Goal: Information Seeking & Learning: Learn about a topic

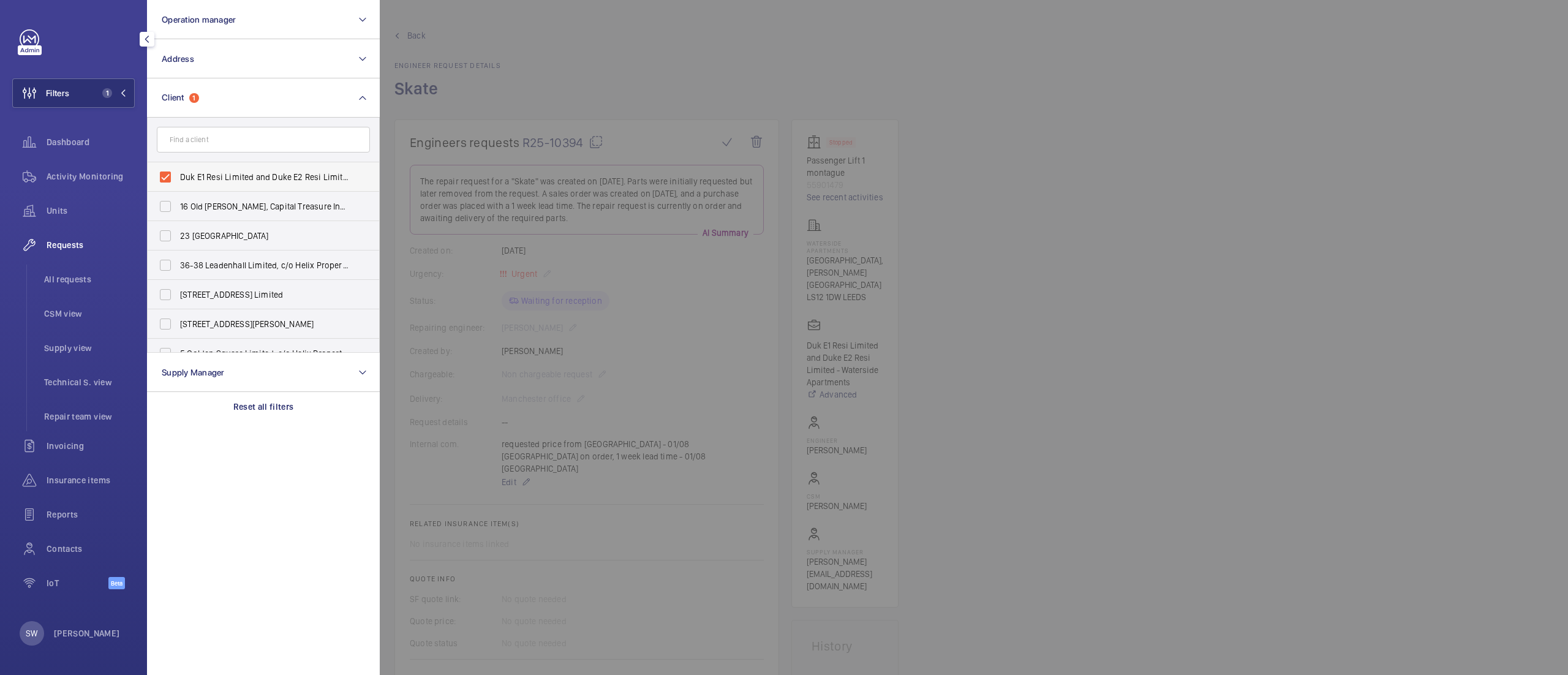
click at [184, 183] on label "Duk E1 Resi Limited and Duke E2 Resi Limited - Waterside Apartments" at bounding box center [254, 176] width 213 height 29
click at [178, 183] on input "Duk E1 Resi Limited and Duke E2 Resi Limited - Waterside Apartments" at bounding box center [165, 176] width 24 height 24
checkbox input "false"
click at [226, 131] on input "text" at bounding box center [263, 139] width 213 height 26
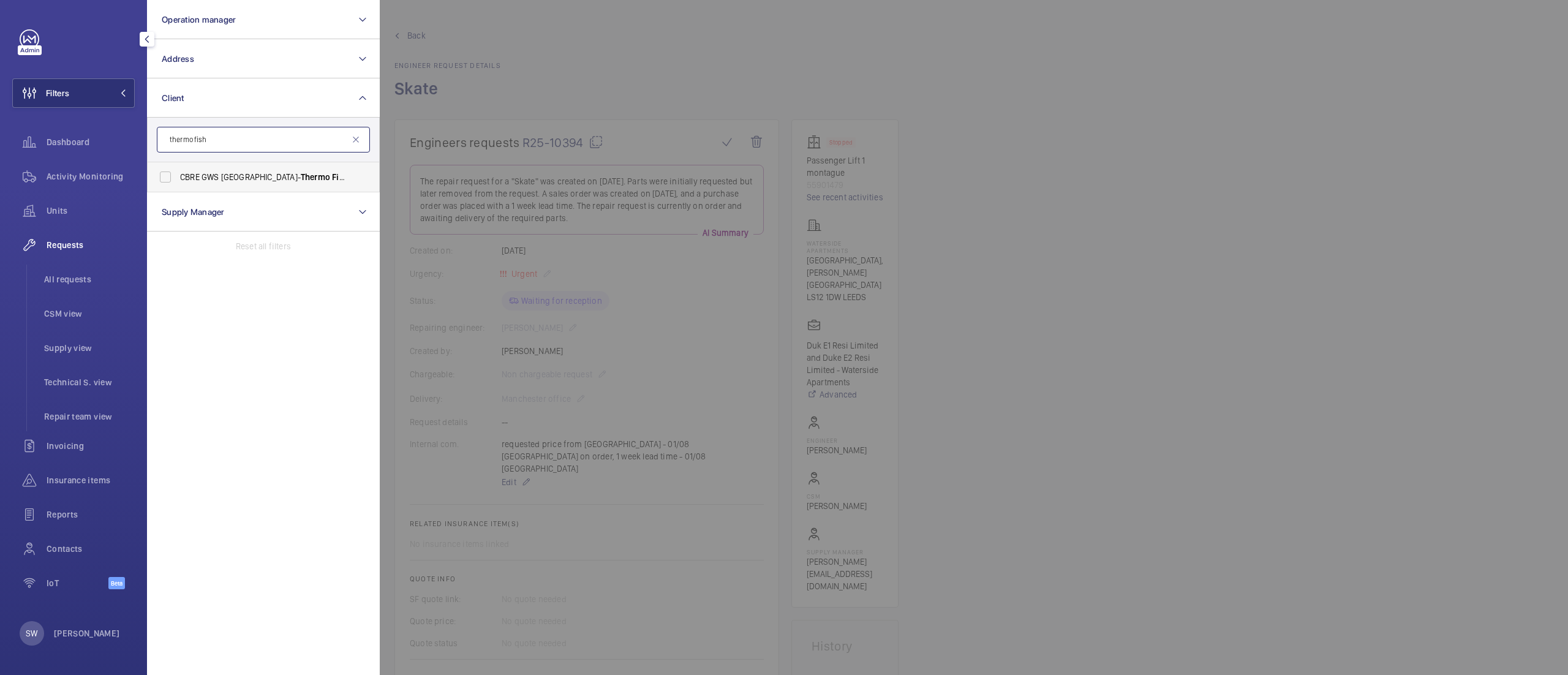
type input "thermo fish"
click at [226, 167] on label "CBRE GWS [GEOGRAPHIC_DATA]- Thermo Fish er" at bounding box center [254, 176] width 213 height 29
click at [178, 167] on input "CBRE GWS [GEOGRAPHIC_DATA]- Thermo Fish er" at bounding box center [165, 176] width 24 height 24
checkbox input "true"
click at [1223, 293] on div at bounding box center [1164, 338] width 1568 height 675
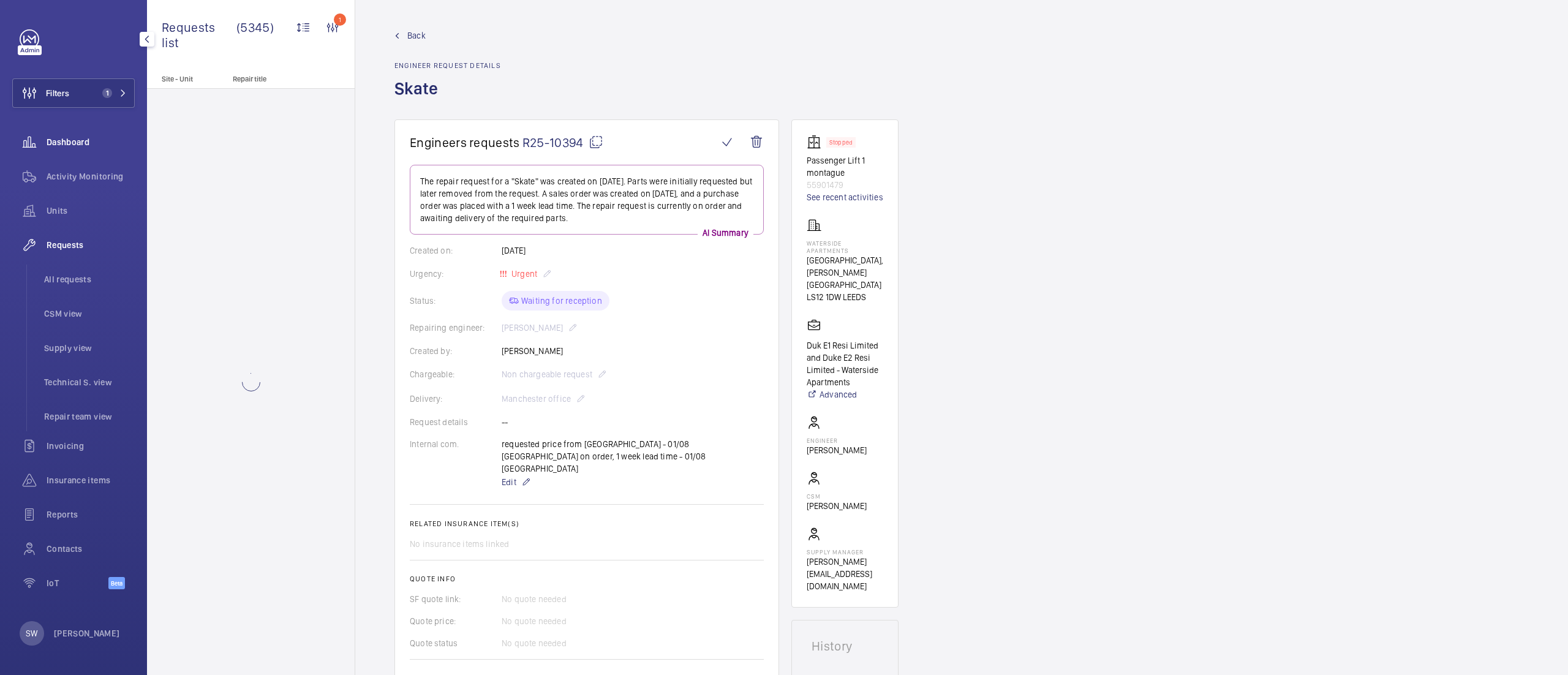
click at [46, 141] on wm-front-icon-button at bounding box center [30, 142] width 35 height 29
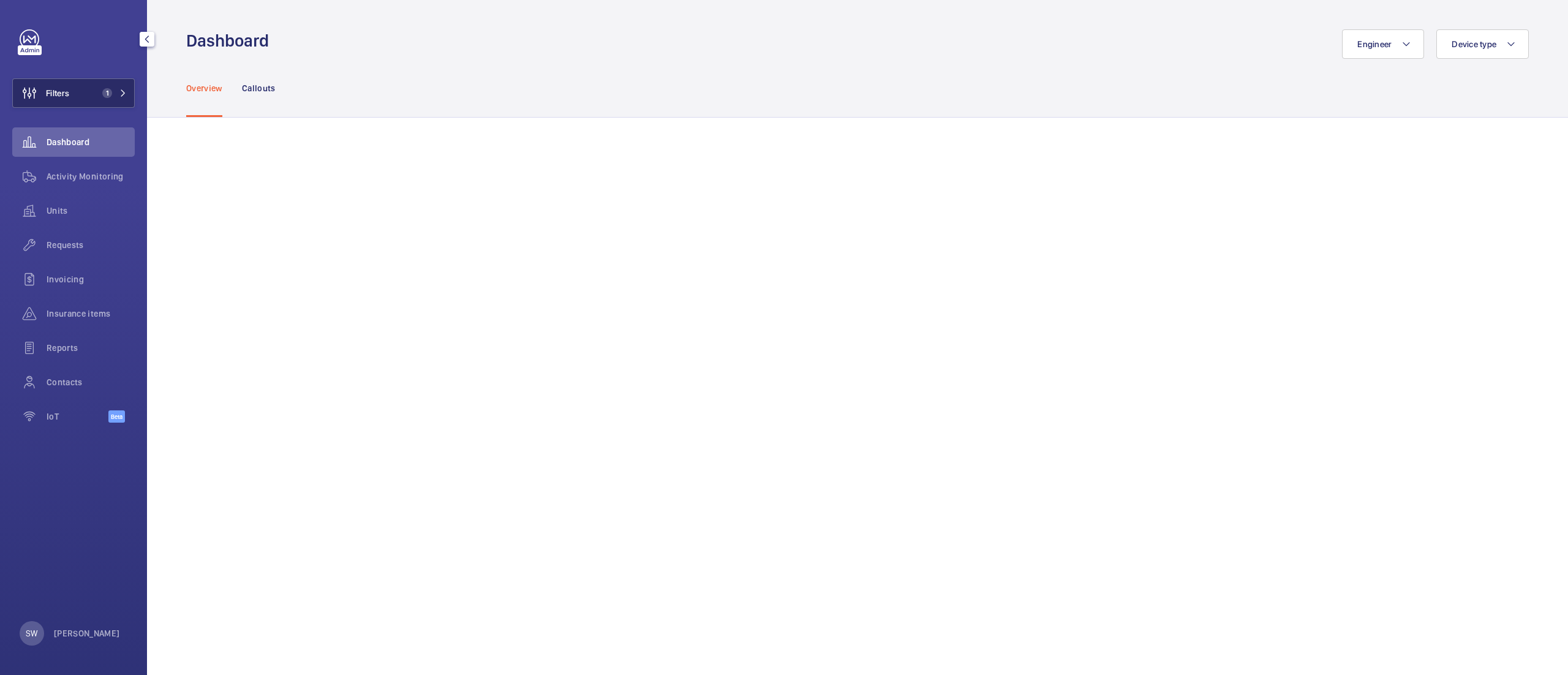
click at [114, 99] on button "Filters 1" at bounding box center [74, 93] width 123 height 29
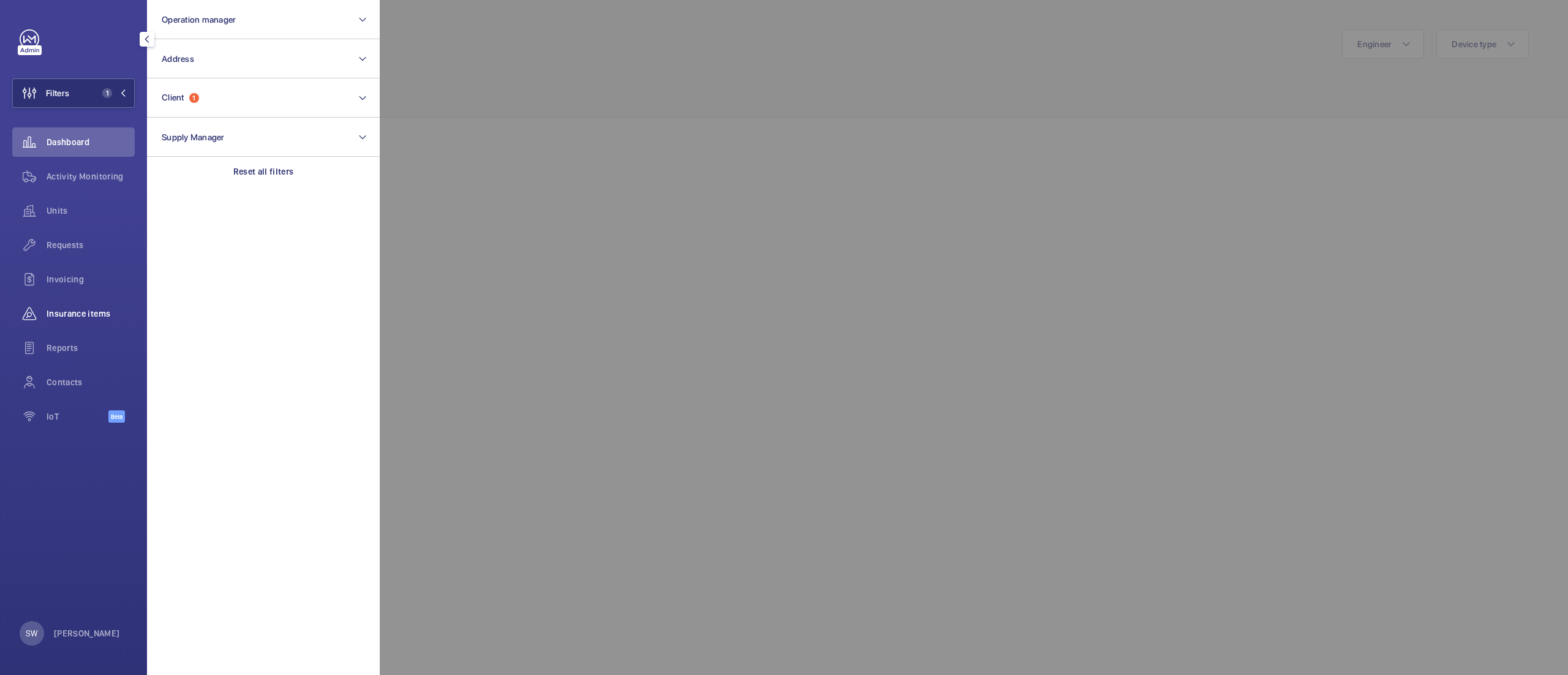
click at [54, 312] on span "Insurance items" at bounding box center [90, 314] width 88 height 13
click at [667, 71] on div at bounding box center [1164, 338] width 1568 height 675
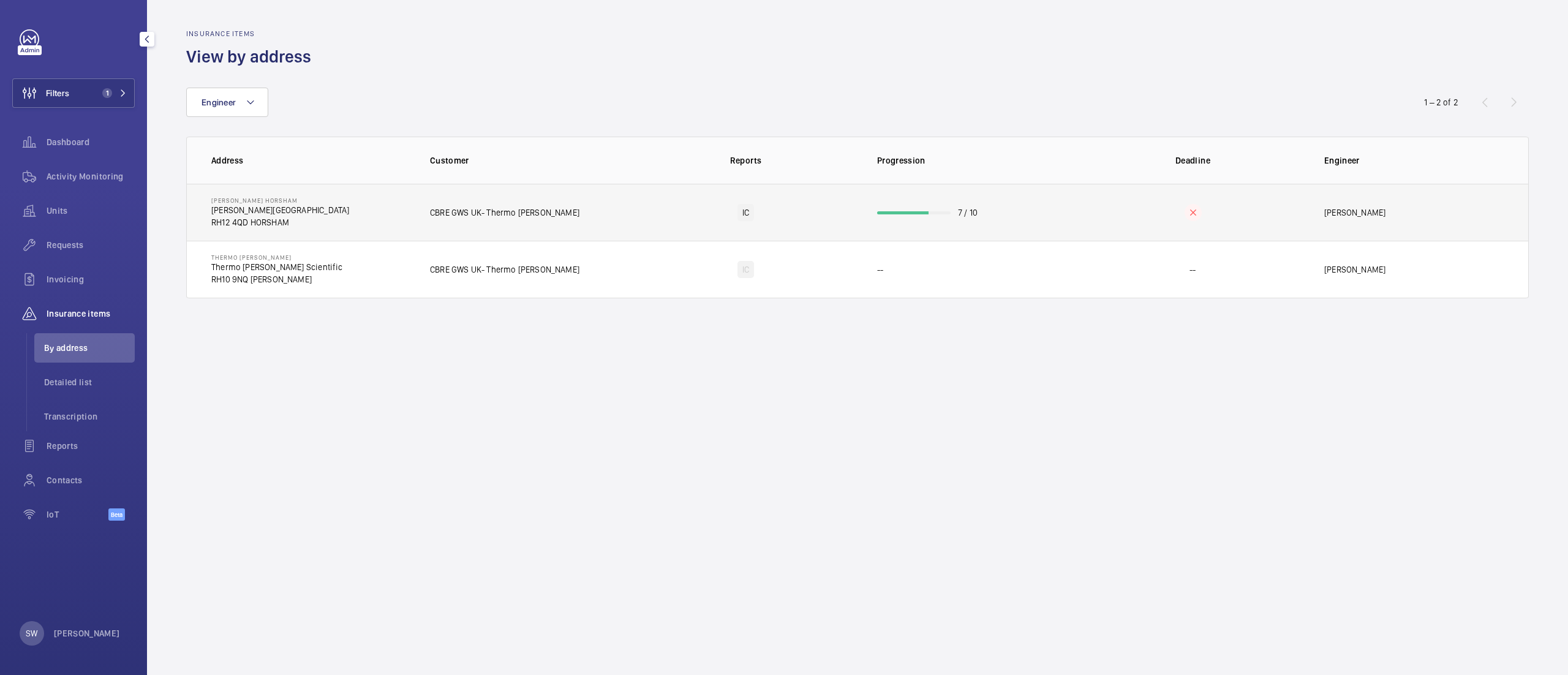
click at [694, 211] on td "IC" at bounding box center [745, 212] width 223 height 57
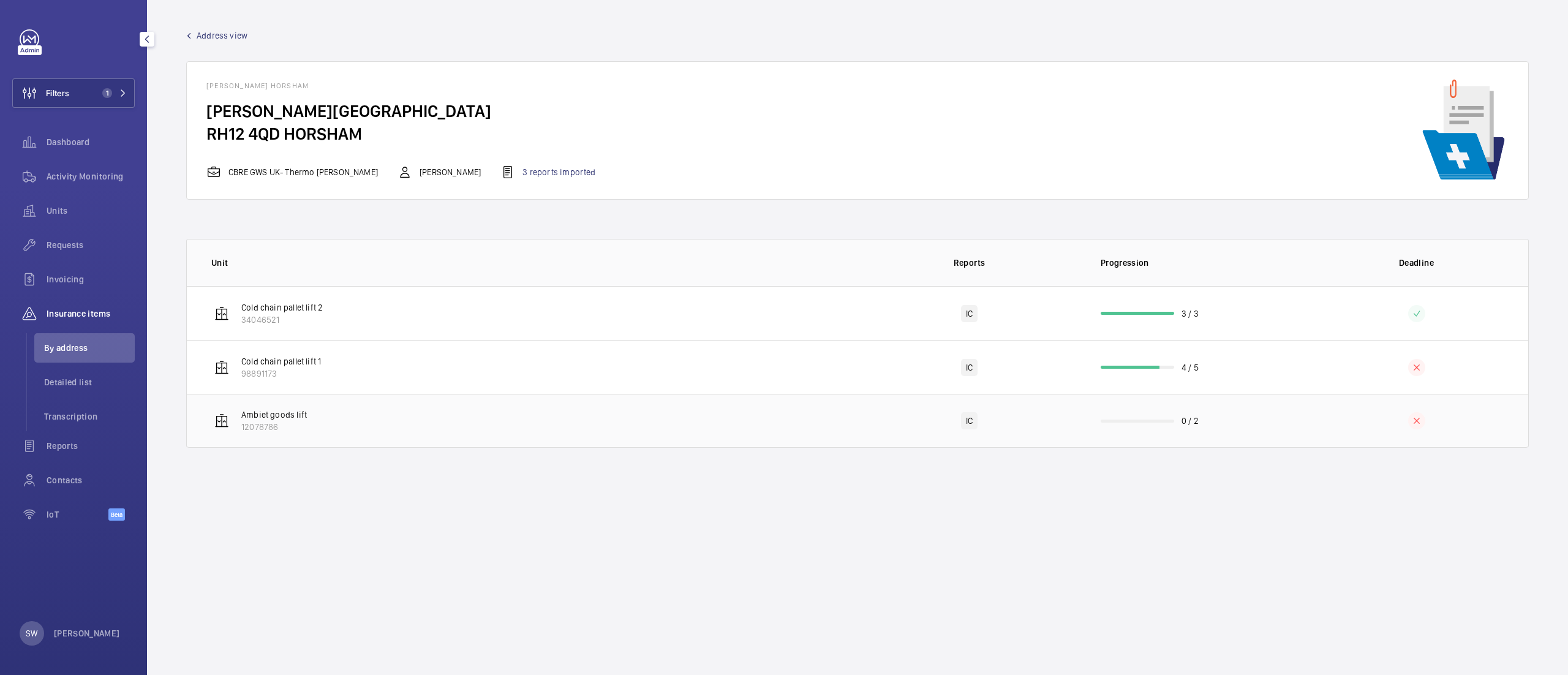
click at [506, 439] on td "Ambiet goods lift 12078786" at bounding box center [522, 421] width 671 height 54
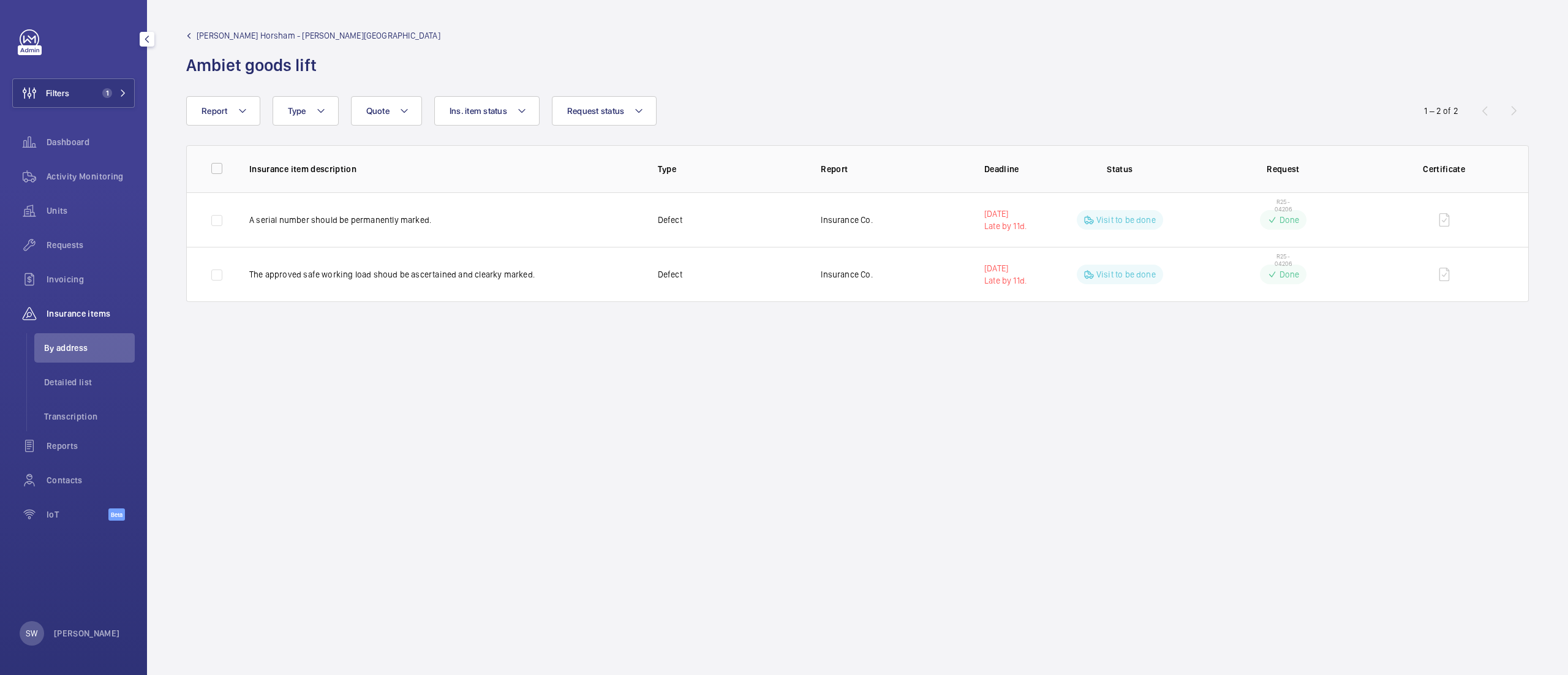
click at [190, 31] on link "[PERSON_NAME] Horsham - [PERSON_NAME][GEOGRAPHIC_DATA]" at bounding box center [313, 35] width 254 height 13
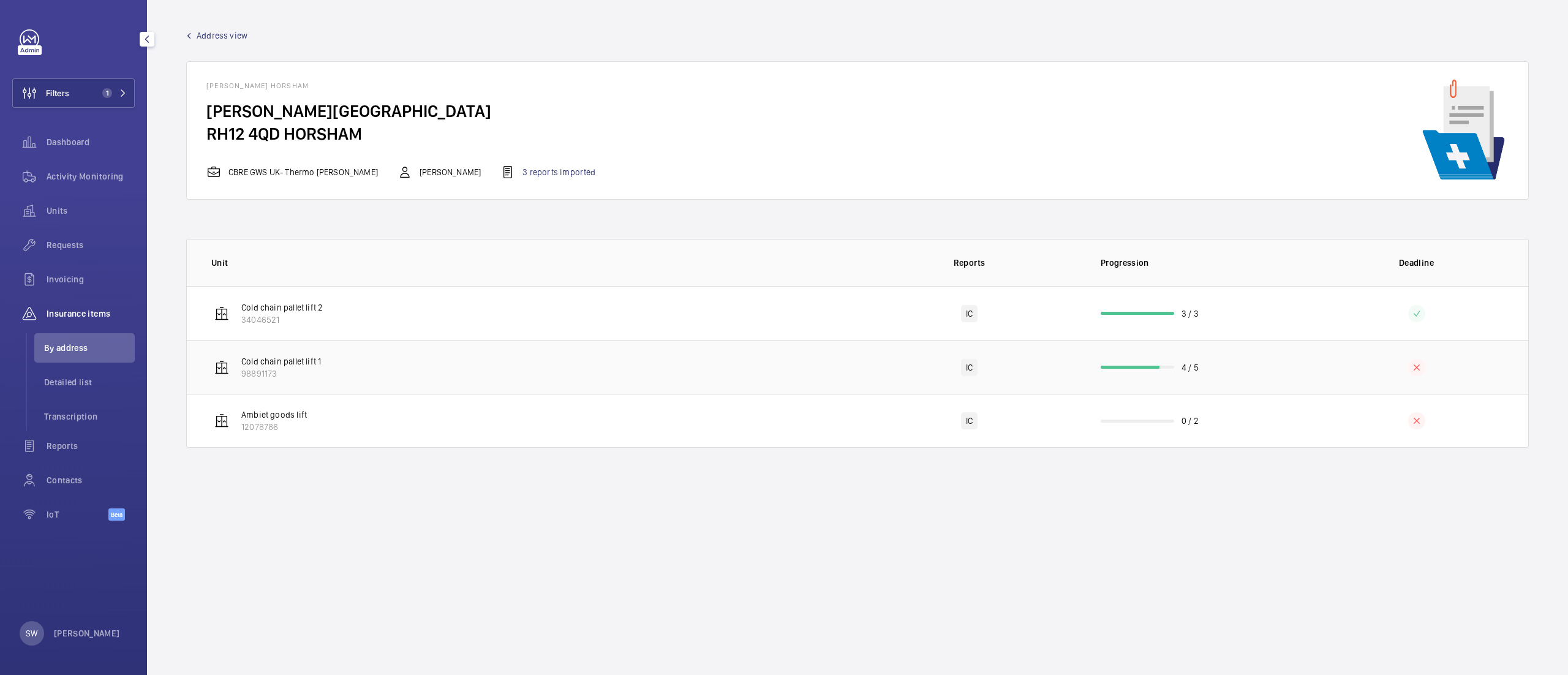
click at [1164, 356] on td "4 / 5" at bounding box center [1192, 367] width 223 height 54
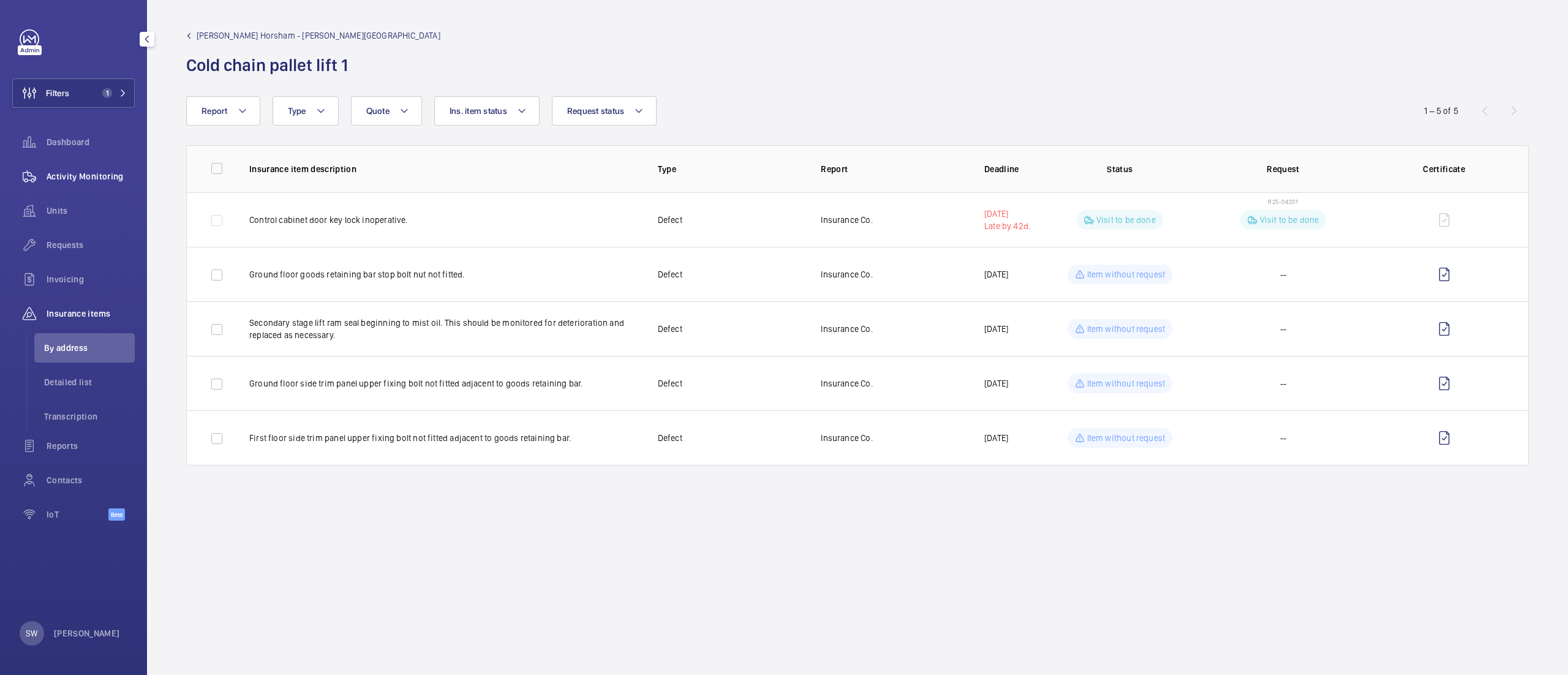
click at [132, 190] on div "Activity Monitoring" at bounding box center [74, 176] width 123 height 29
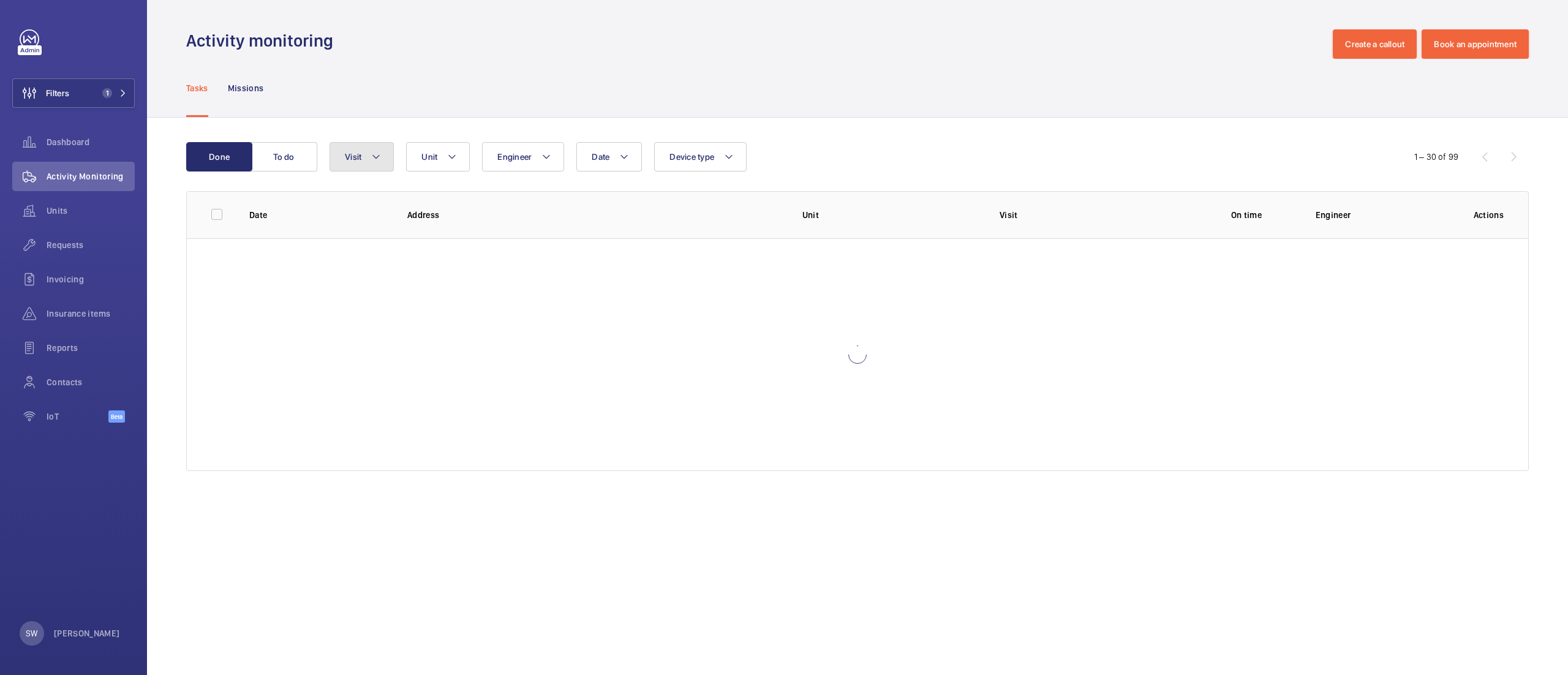
click at [361, 160] on span "Visit" at bounding box center [352, 157] width 17 height 9
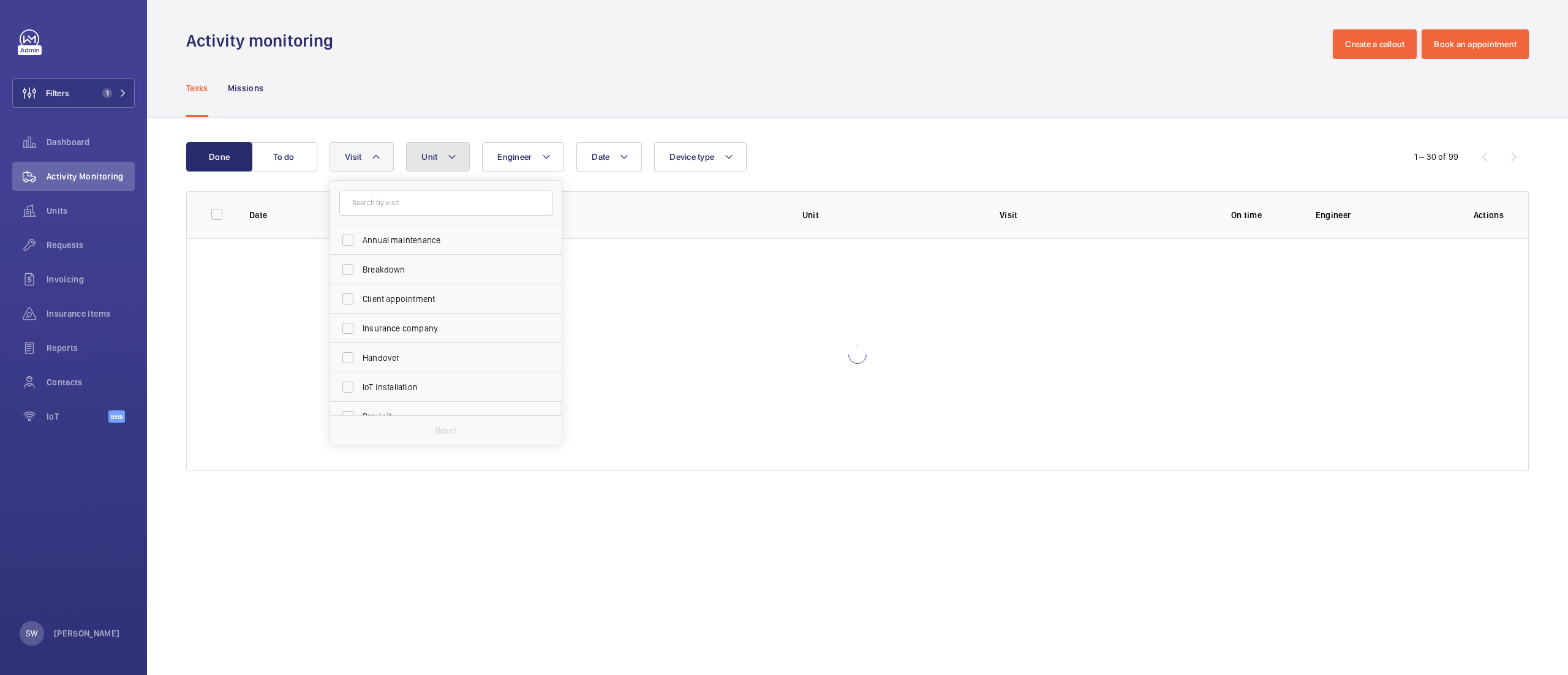
click at [463, 159] on button "Unit" at bounding box center [437, 157] width 64 height 29
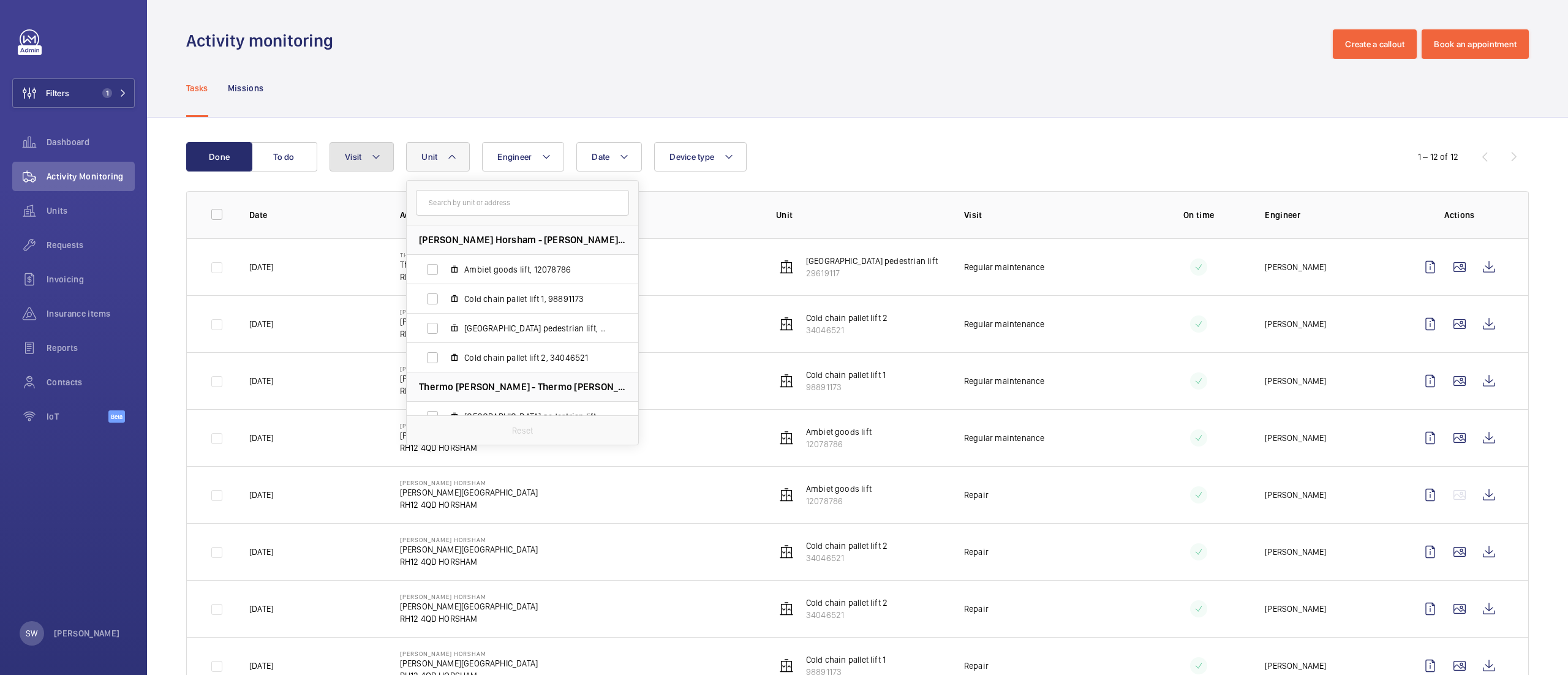
click at [371, 166] on button "Visit" at bounding box center [362, 157] width 64 height 29
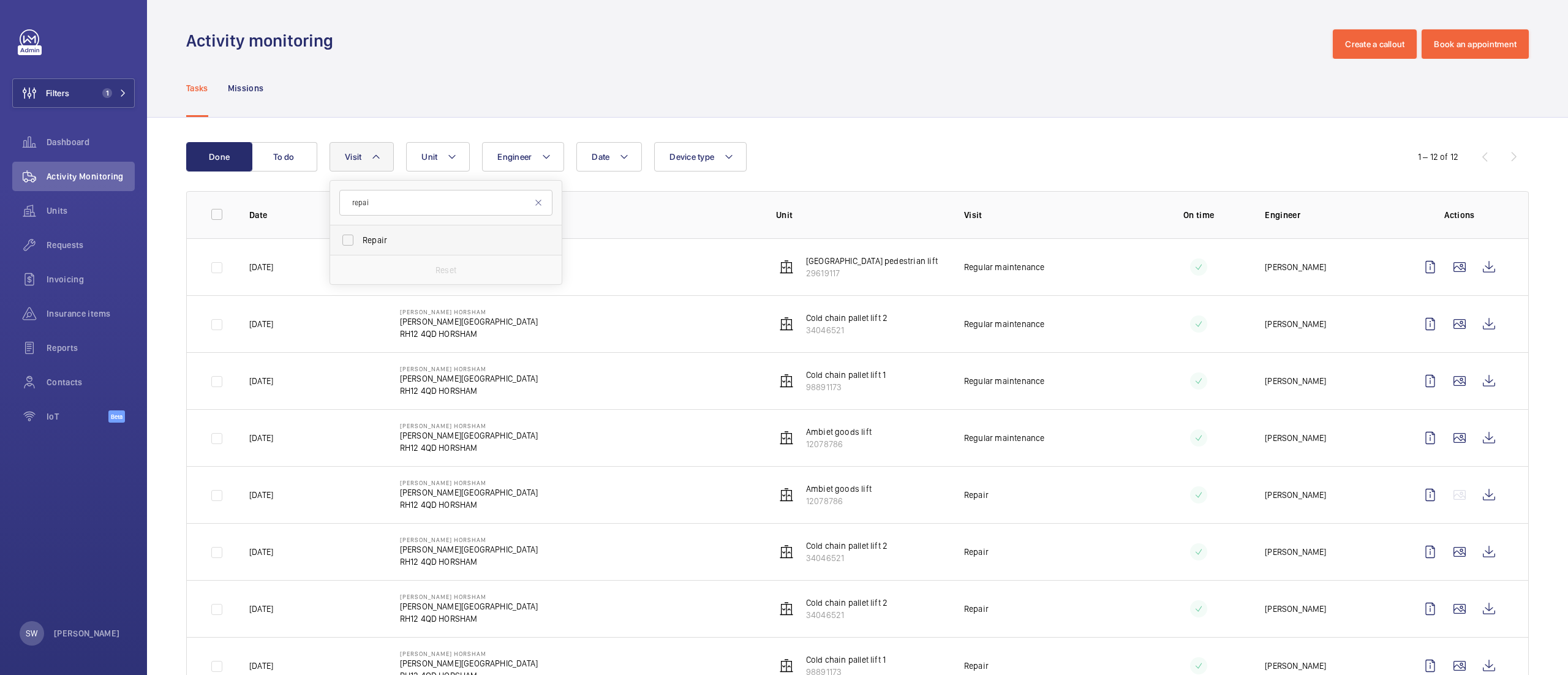
type input "repai"
click at [378, 234] on span "Repair" at bounding box center [447, 240] width 168 height 13
click at [360, 234] on input "Repair" at bounding box center [348, 240] width 24 height 24
checkbox input "true"
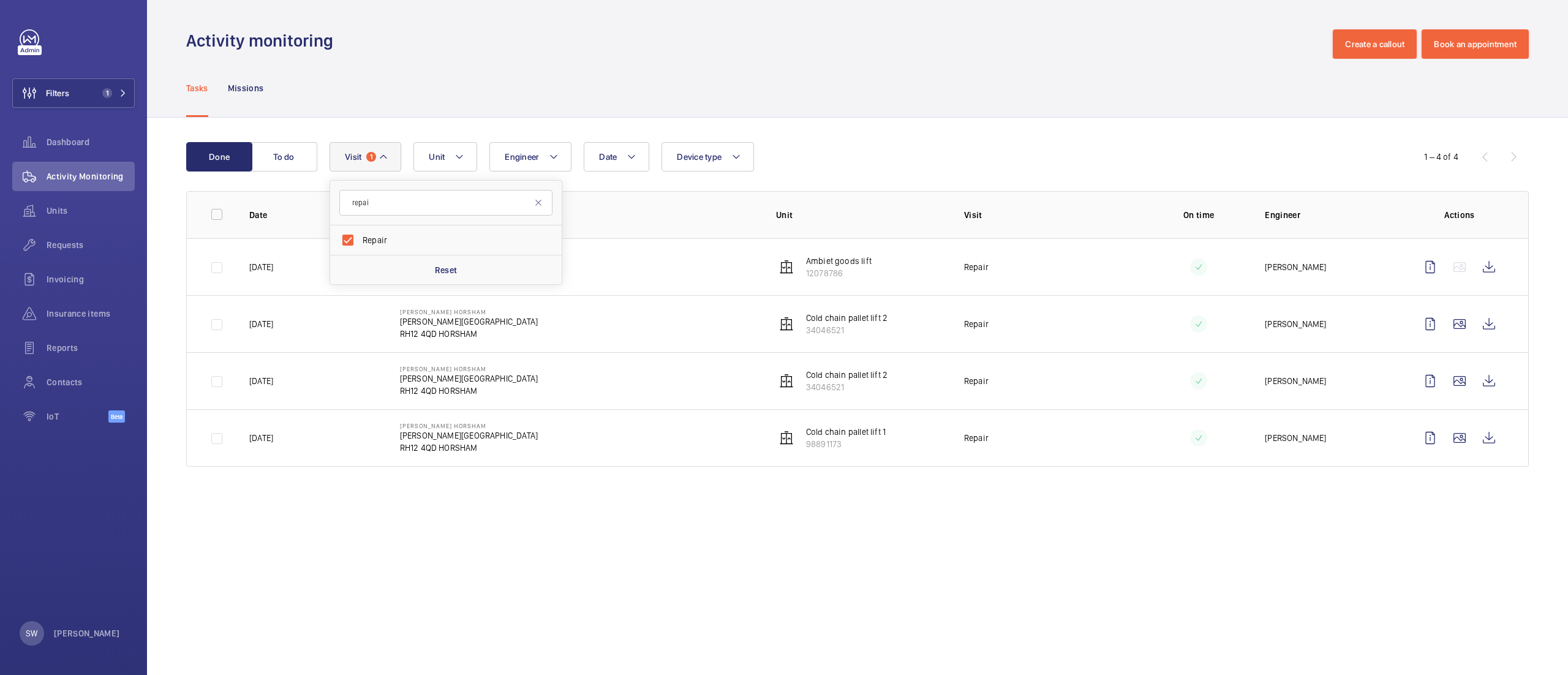
click at [943, 112] on div "Tasks Missions" at bounding box center [857, 88] width 1342 height 58
click at [381, 157] on mat-icon at bounding box center [383, 157] width 9 height 15
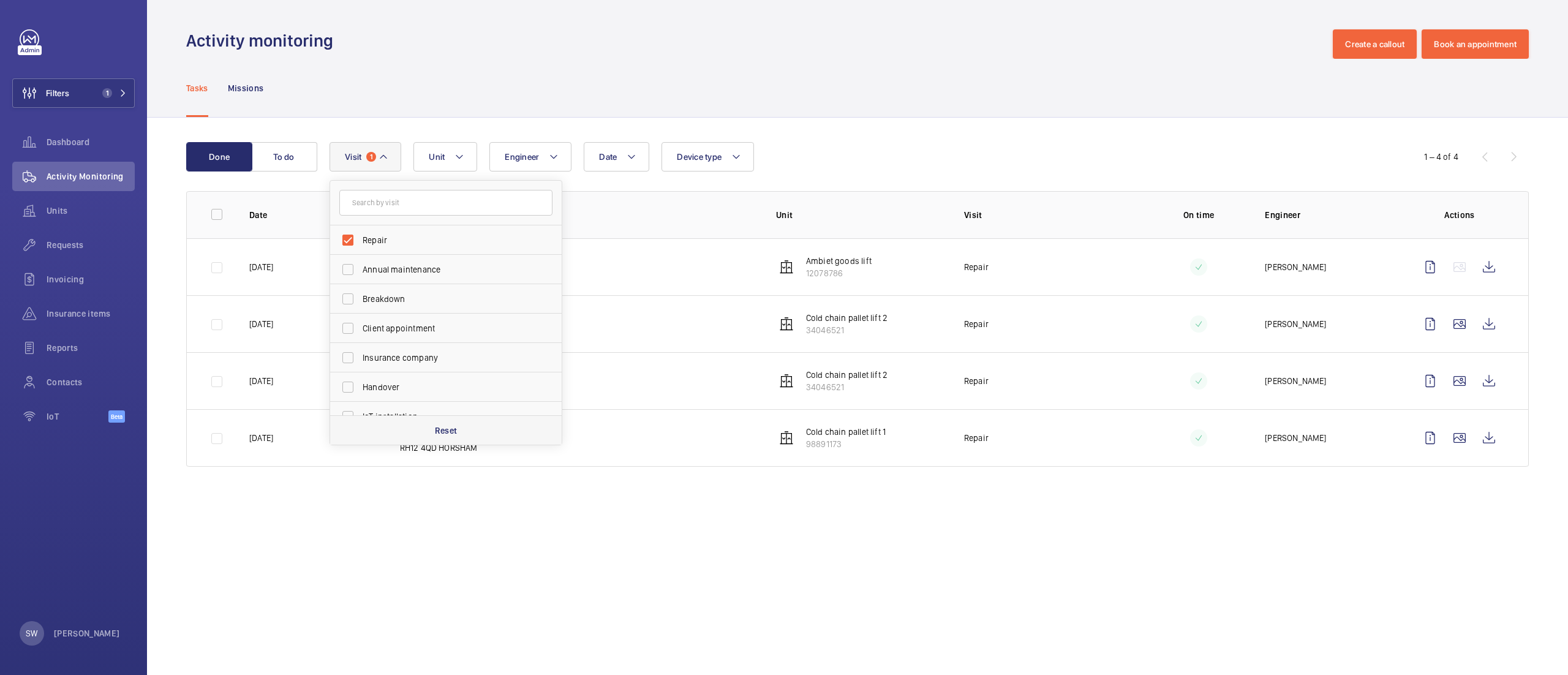
click at [454, 433] on p "Reset" at bounding box center [446, 431] width 23 height 13
checkbox input "false"
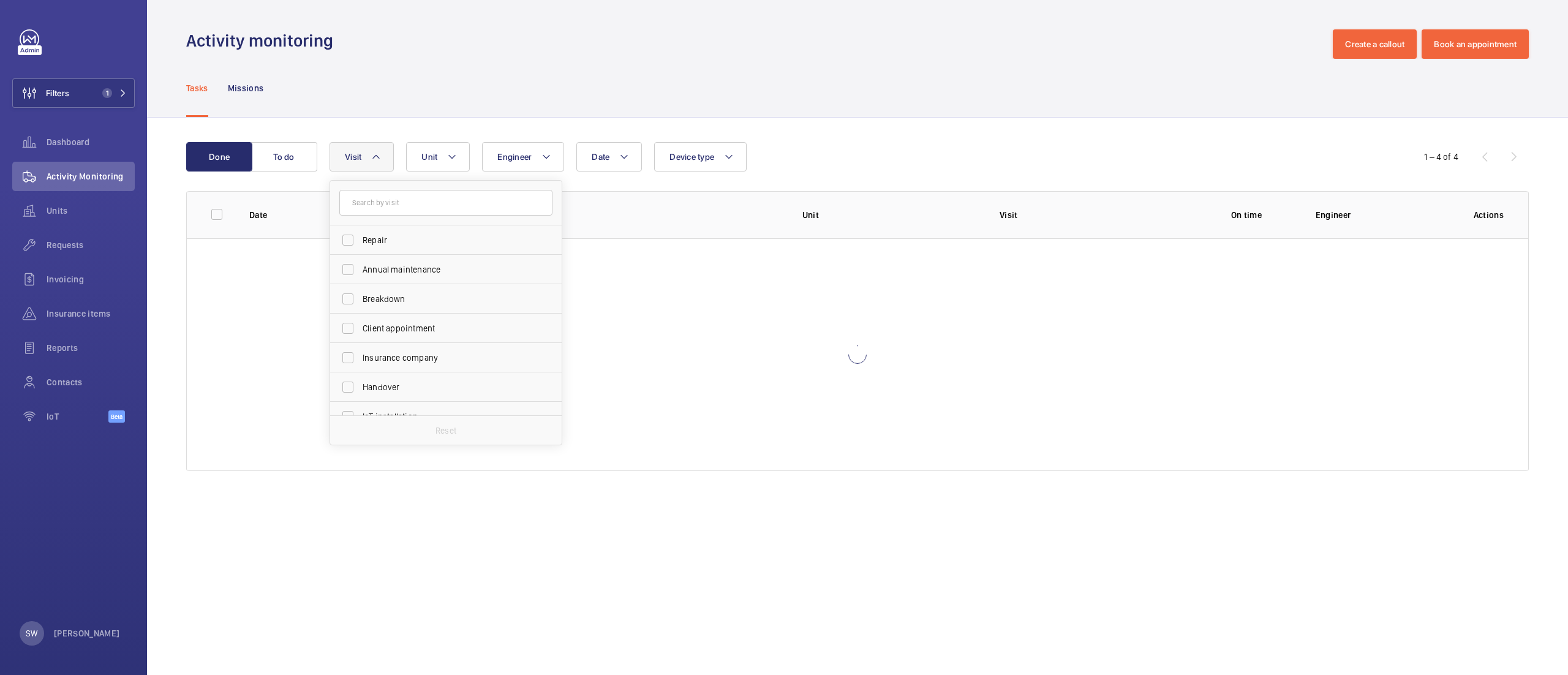
click at [836, 137] on div "Done To do Date Engineer Unit Device type Visit Repair Annual maintenance Break…" at bounding box center [857, 309] width 1421 height 383
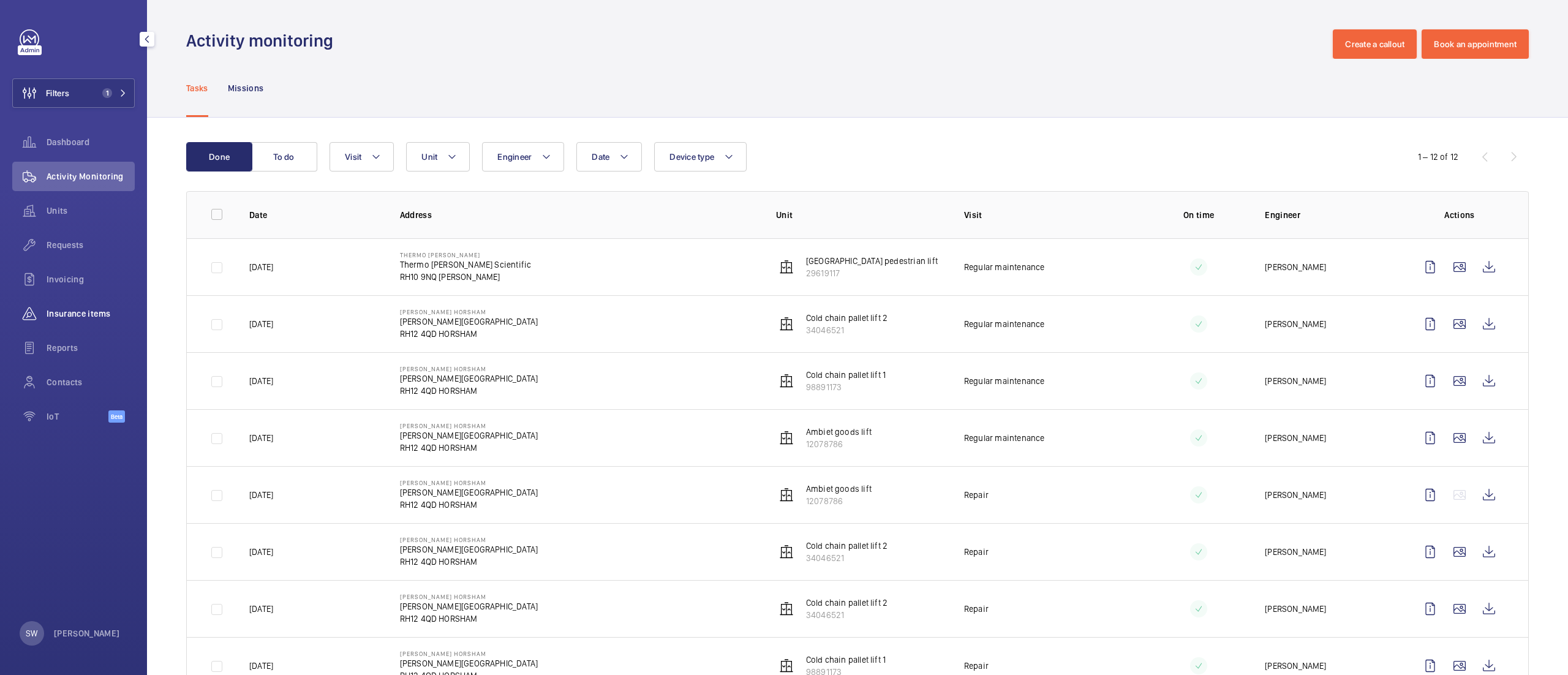
click at [75, 314] on span "Insurance items" at bounding box center [90, 314] width 88 height 13
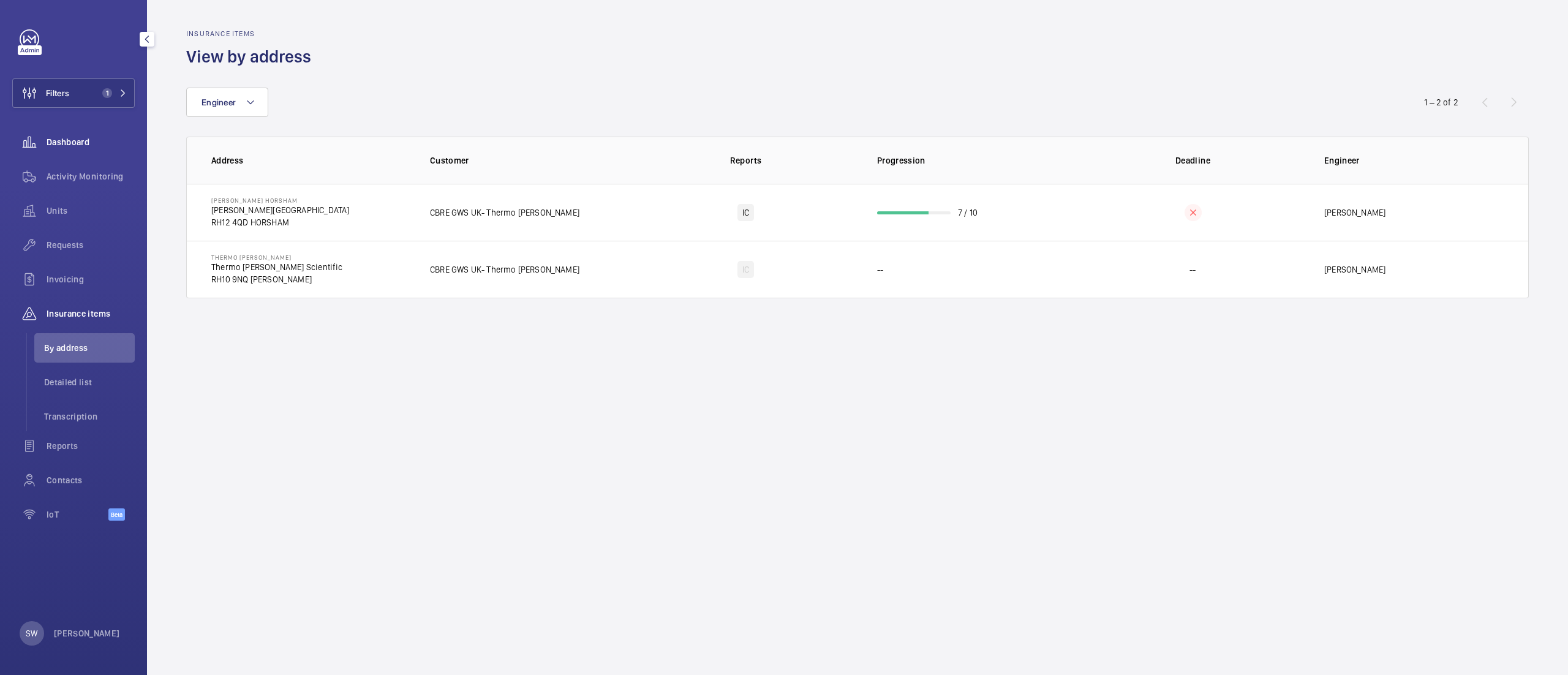
click at [39, 145] on wm-front-icon-button at bounding box center [30, 142] width 35 height 29
